Goal: Transaction & Acquisition: Obtain resource

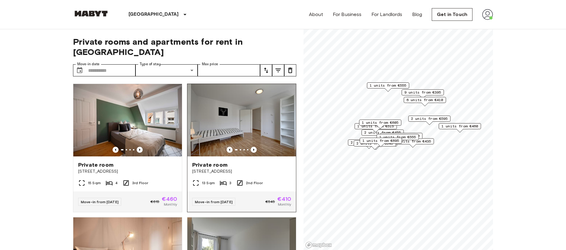
click at [243, 125] on img at bounding box center [241, 120] width 109 height 72
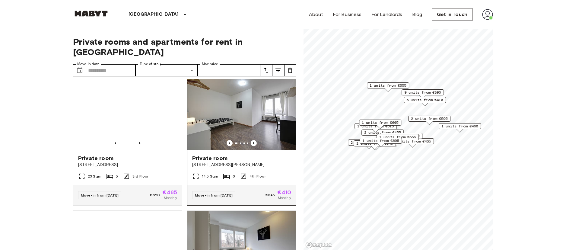
scroll to position [269, 0]
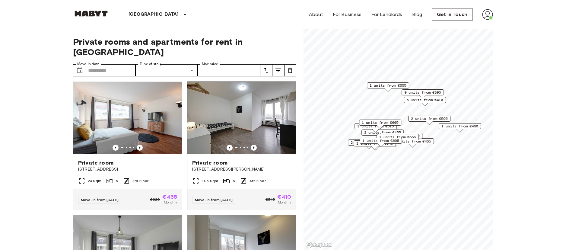
click at [242, 126] on img at bounding box center [241, 118] width 109 height 72
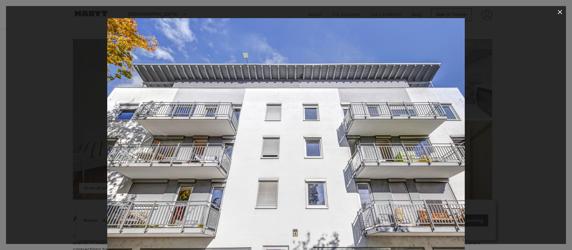
click at [379, 141] on img at bounding box center [286, 137] width 358 height 239
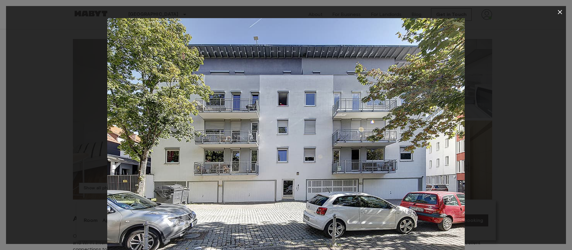
drag, startPoint x: 356, startPoint y: 115, endPoint x: 559, endPoint y: 8, distance: 229.1
click at [559, 8] on button "button" at bounding box center [560, 12] width 12 height 12
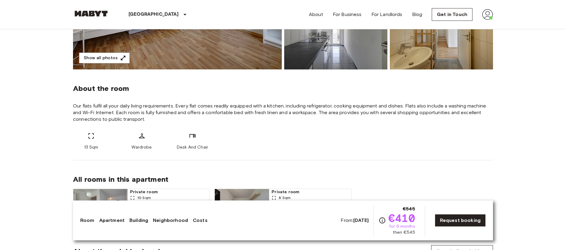
scroll to position [219, 0]
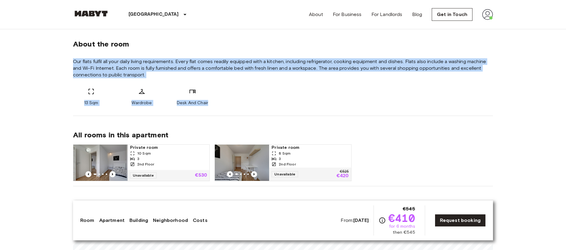
drag, startPoint x: 70, startPoint y: 59, endPoint x: 215, endPoint y: 107, distance: 153.1
copy div "Our flats fulfil all your daily living requirements. Every flat comes readily e…"
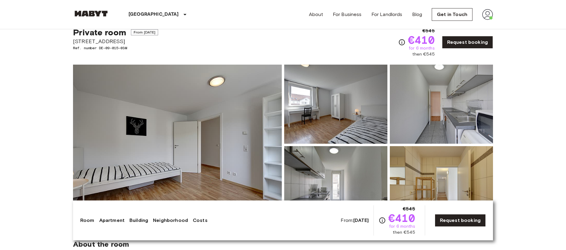
scroll to position [0, 0]
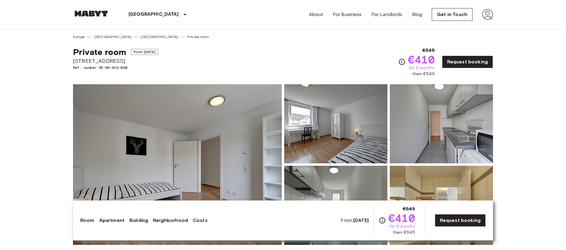
drag, startPoint x: 72, startPoint y: 58, endPoint x: 126, endPoint y: 59, distance: 54.0
copy span "[STREET_ADDRESS]"
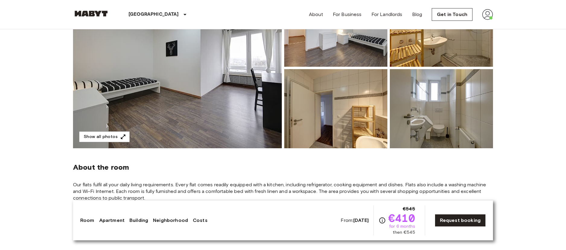
click at [199, 83] on img at bounding box center [177, 68] width 209 height 160
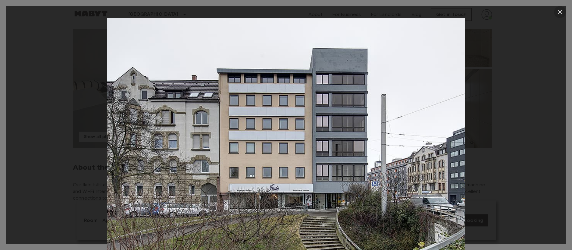
click at [561, 13] on icon "button" at bounding box center [560, 11] width 7 height 7
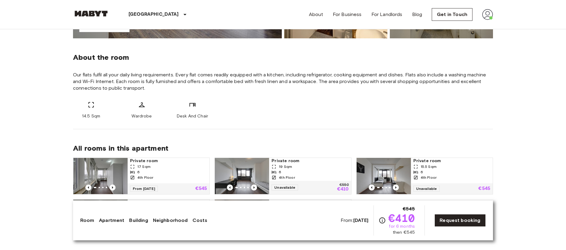
scroll to position [207, 0]
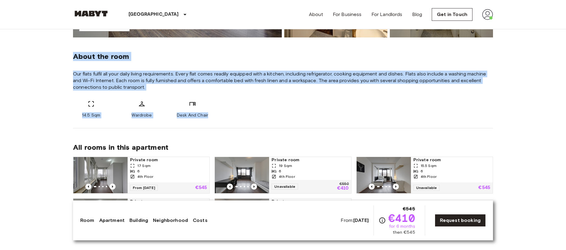
drag, startPoint x: 70, startPoint y: 58, endPoint x: 224, endPoint y: 121, distance: 165.9
copy div "About the room Our flats fulfil all your daily living requirements. Every flat …"
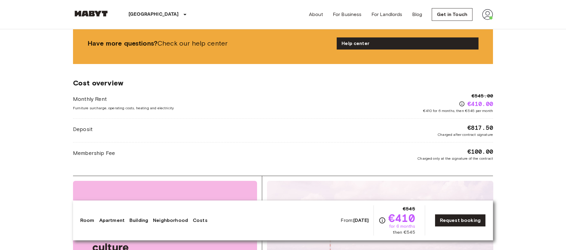
scroll to position [646, 0]
